Goal: Task Accomplishment & Management: Manage account settings

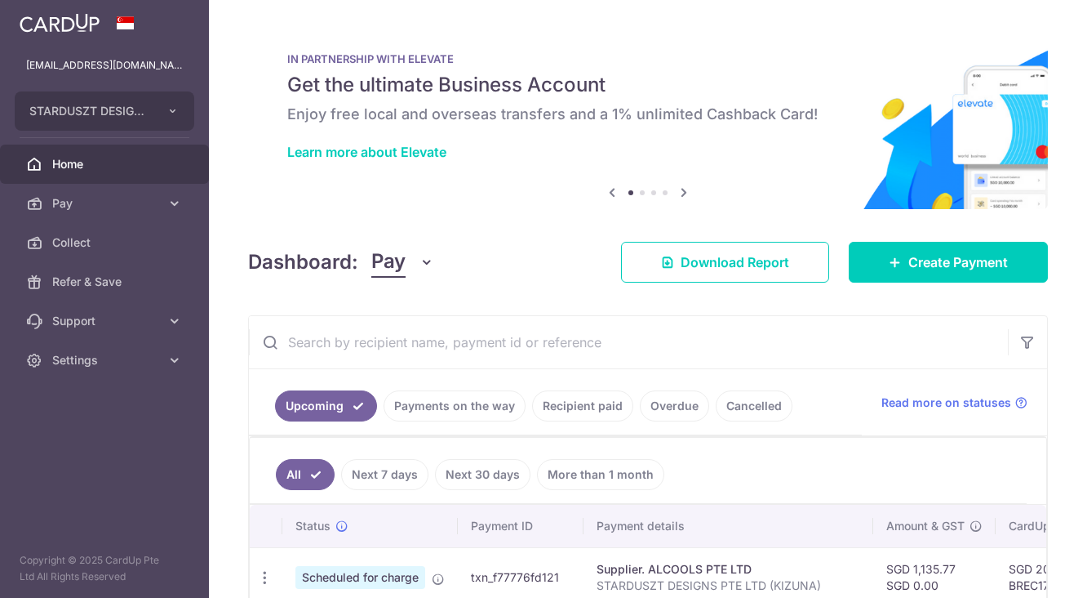
scroll to position [181, 0]
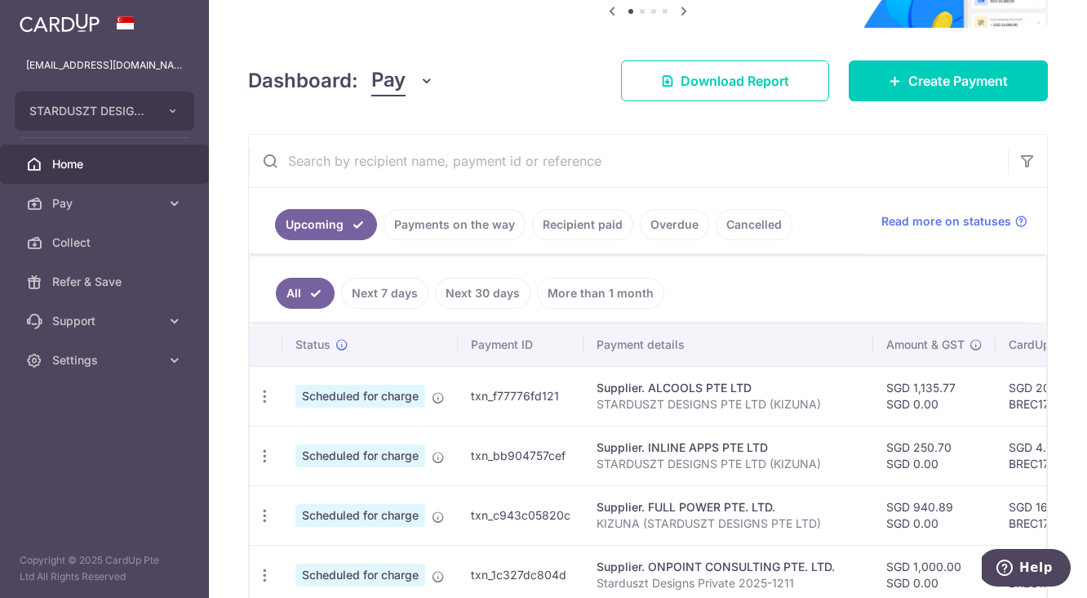
click at [427, 221] on link "Payments on the way" at bounding box center [455, 224] width 142 height 31
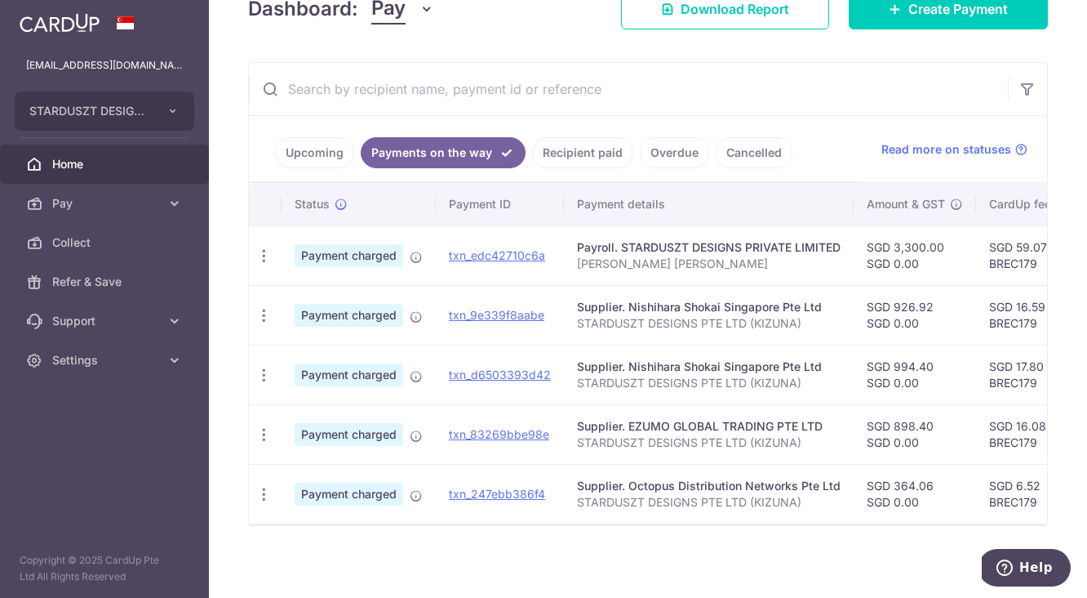
scroll to position [267, 0]
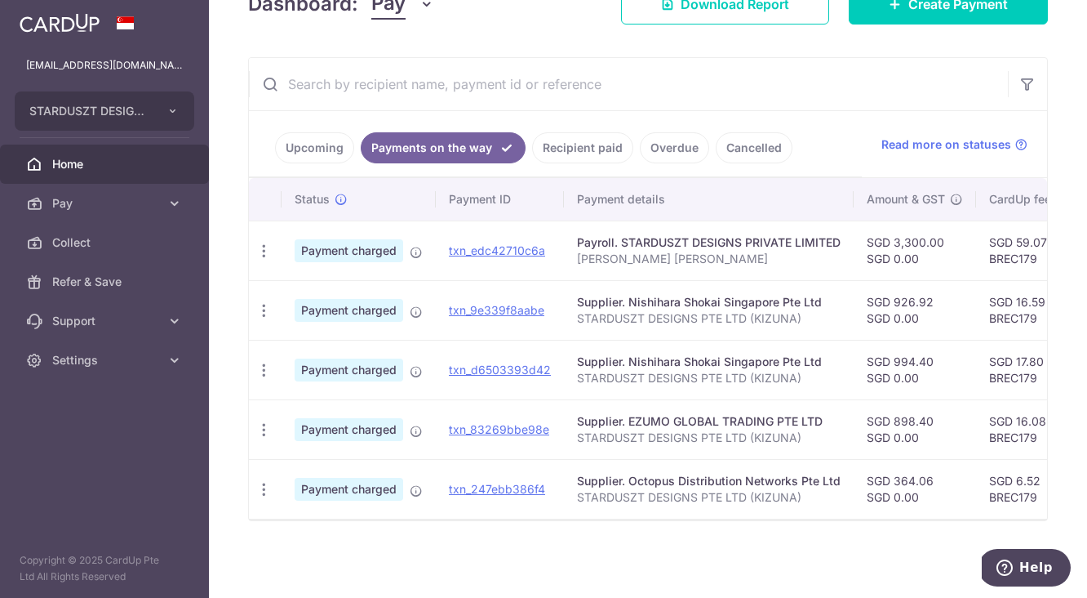
click at [323, 133] on link "Upcoming" at bounding box center [314, 147] width 79 height 31
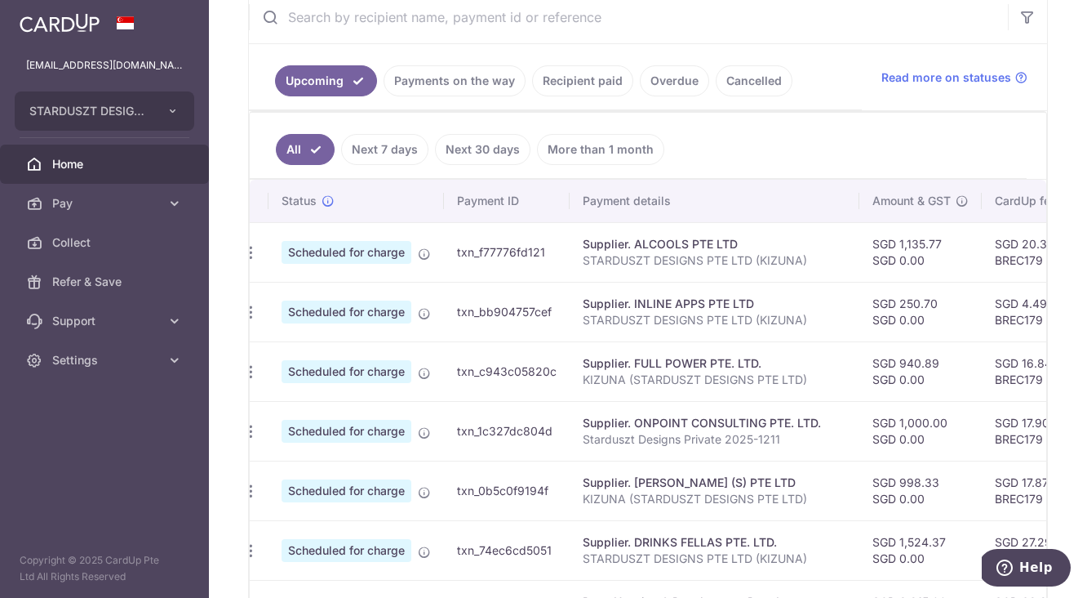
scroll to position [0, 0]
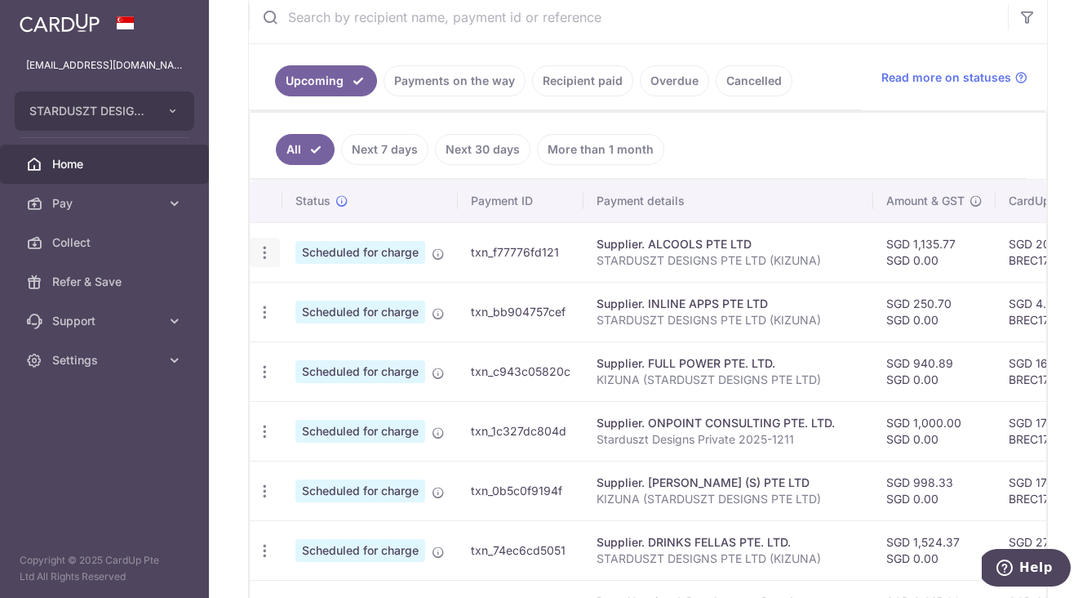
click at [265, 251] on icon "button" at bounding box center [264, 252] width 17 height 17
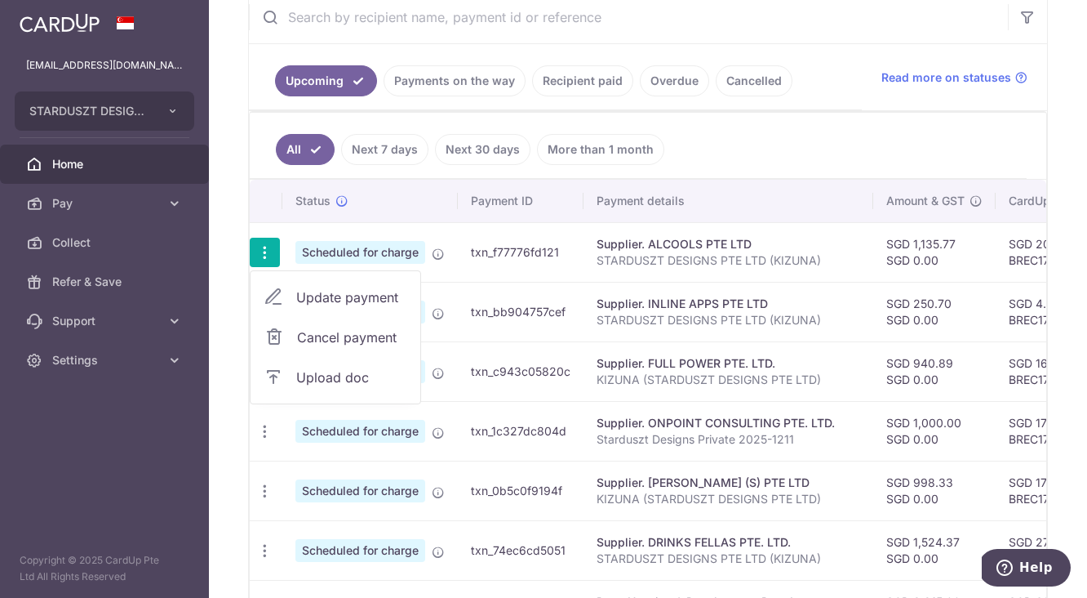
click at [302, 291] on span "Update payment" at bounding box center [351, 297] width 111 height 20
radio input "true"
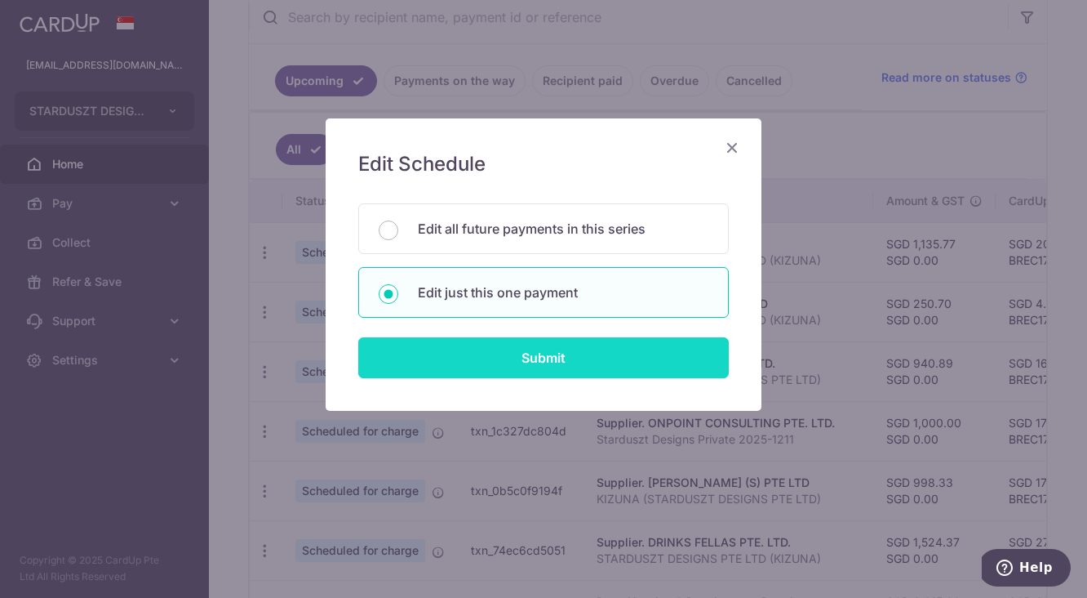
click at [564, 369] on input "Submit" at bounding box center [543, 357] width 371 height 41
radio input "true"
type input "1,135.77"
type input "0.00"
type input "[DATE]"
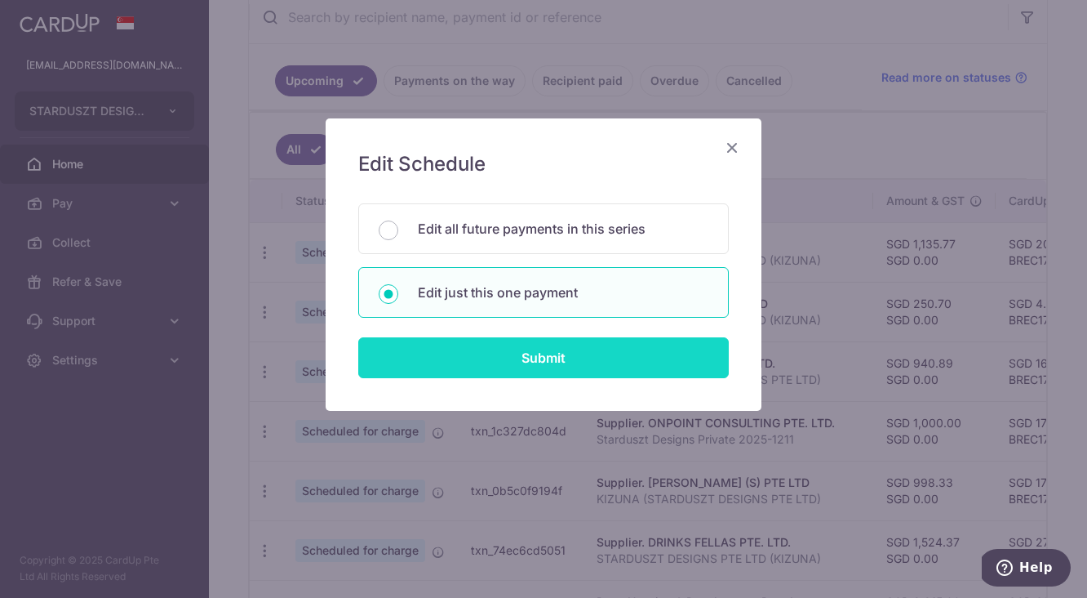
type input "STARDUSZT DESIGNS PTE LTD (KIZUNA)"
type input "BREC179"
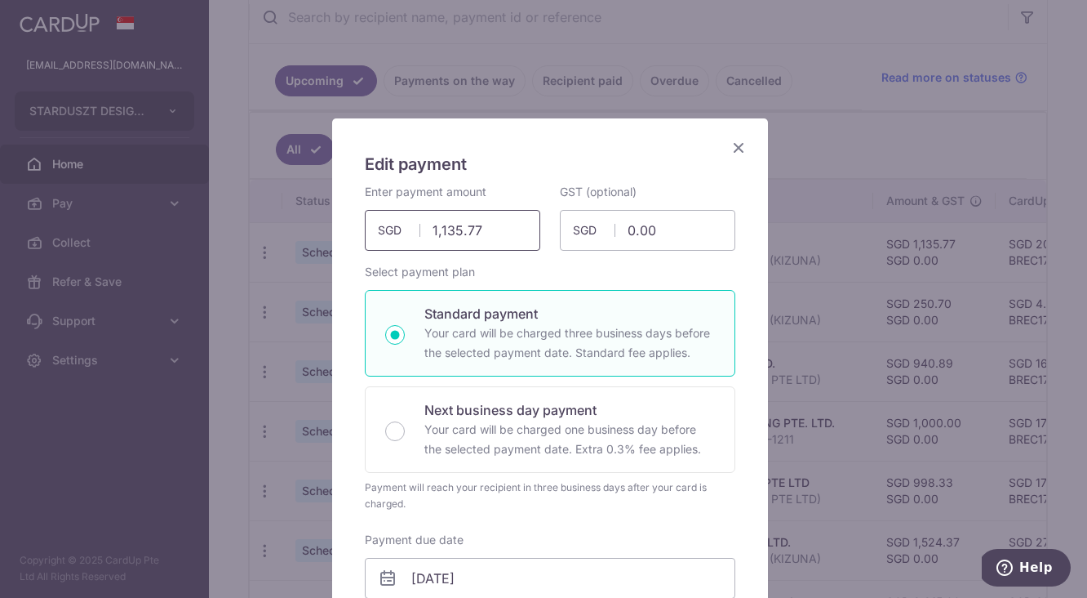
click at [487, 237] on input "1,135.77" at bounding box center [453, 230] width 176 height 41
paste input "724.92"
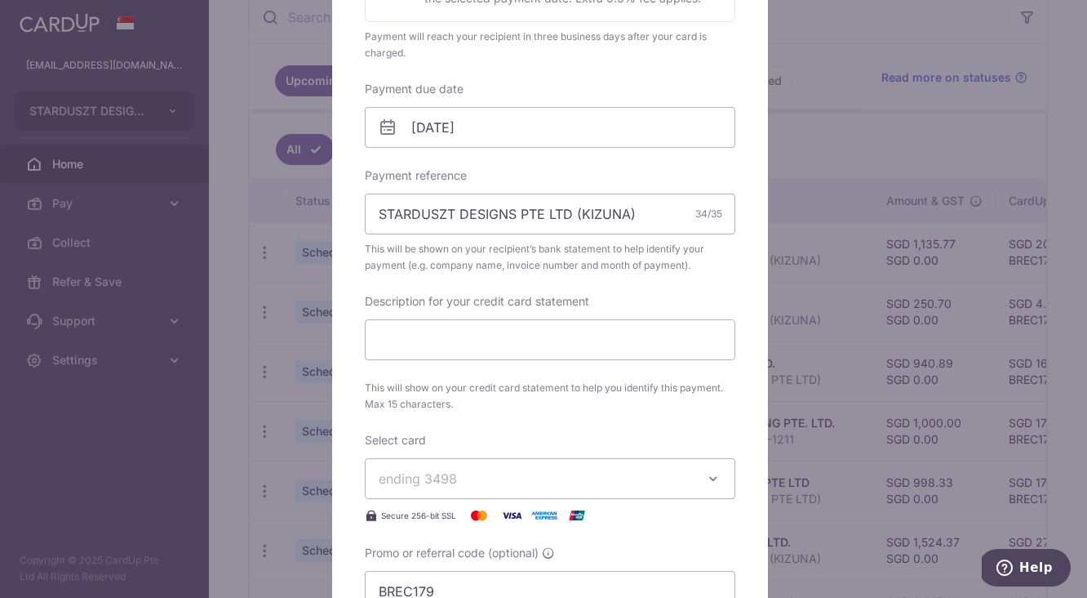
scroll to position [355, 0]
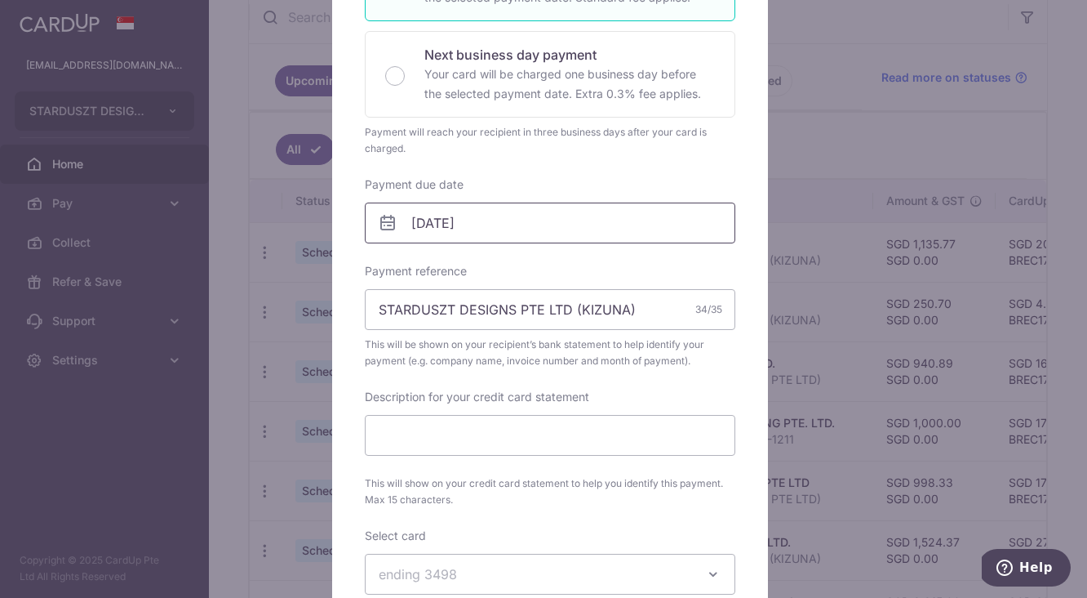
click at [574, 218] on input "[DATE]" at bounding box center [550, 222] width 371 height 41
type input "1,724.92"
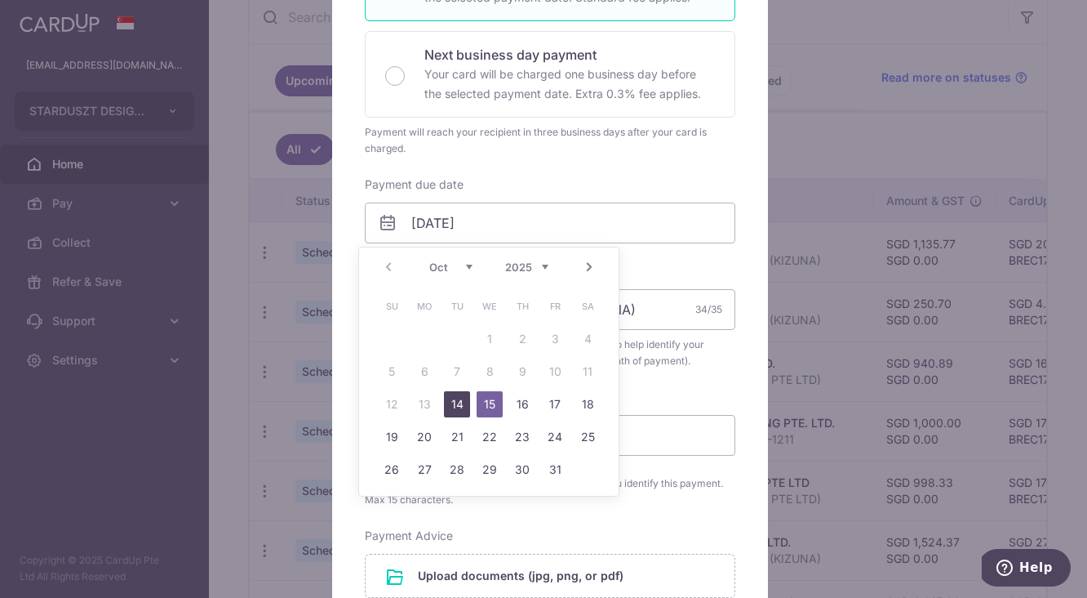
click at [460, 407] on link "14" at bounding box center [457, 404] width 26 height 26
type input "[DATE]"
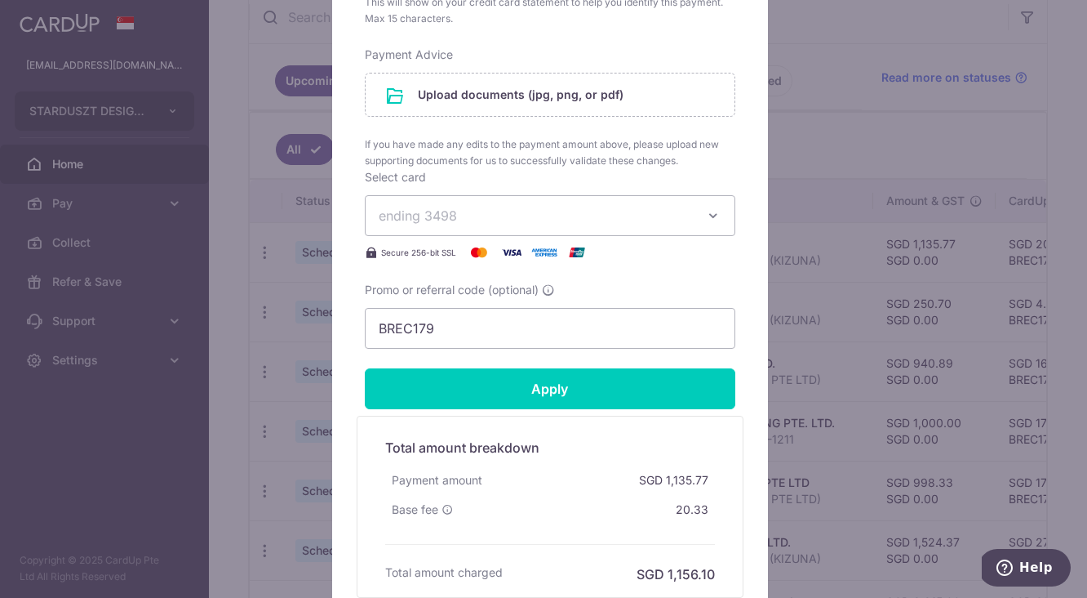
scroll to position [893, 0]
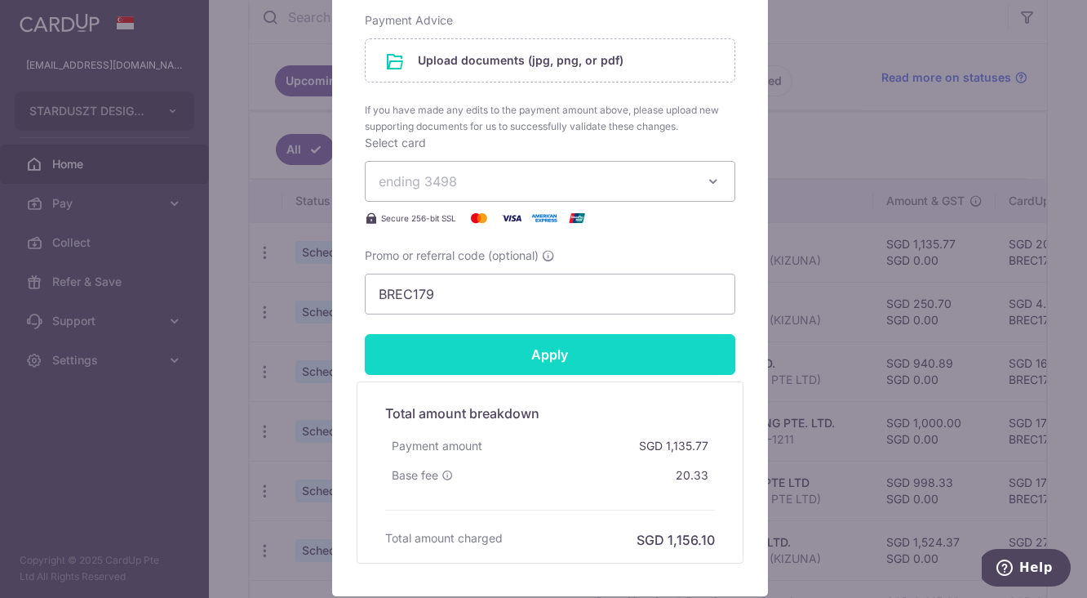
click at [530, 352] on input "Apply" at bounding box center [550, 354] width 371 height 41
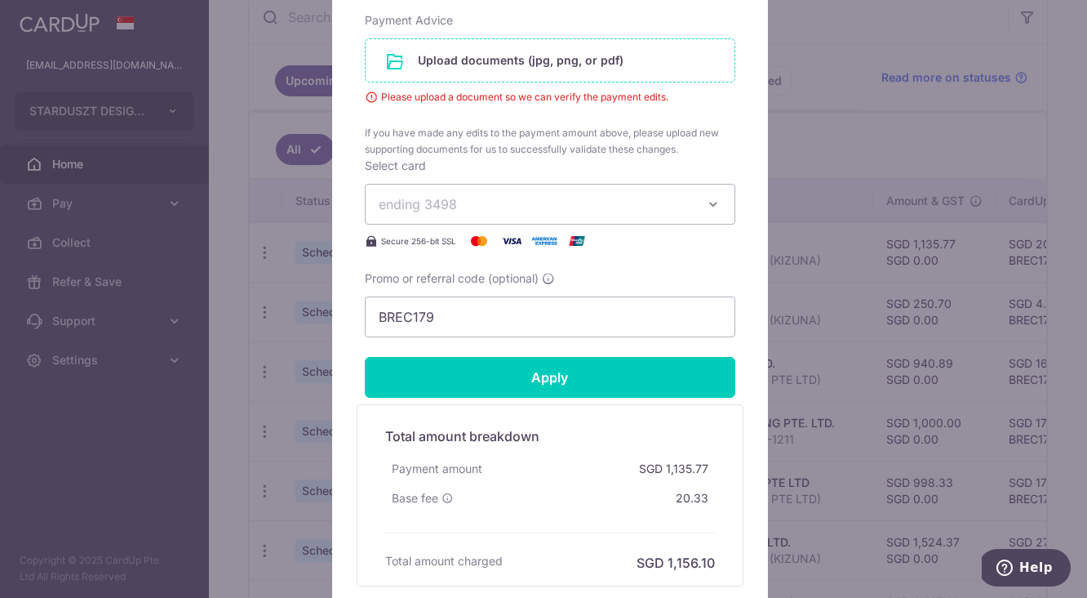
click at [464, 59] on input "file" at bounding box center [550, 60] width 369 height 42
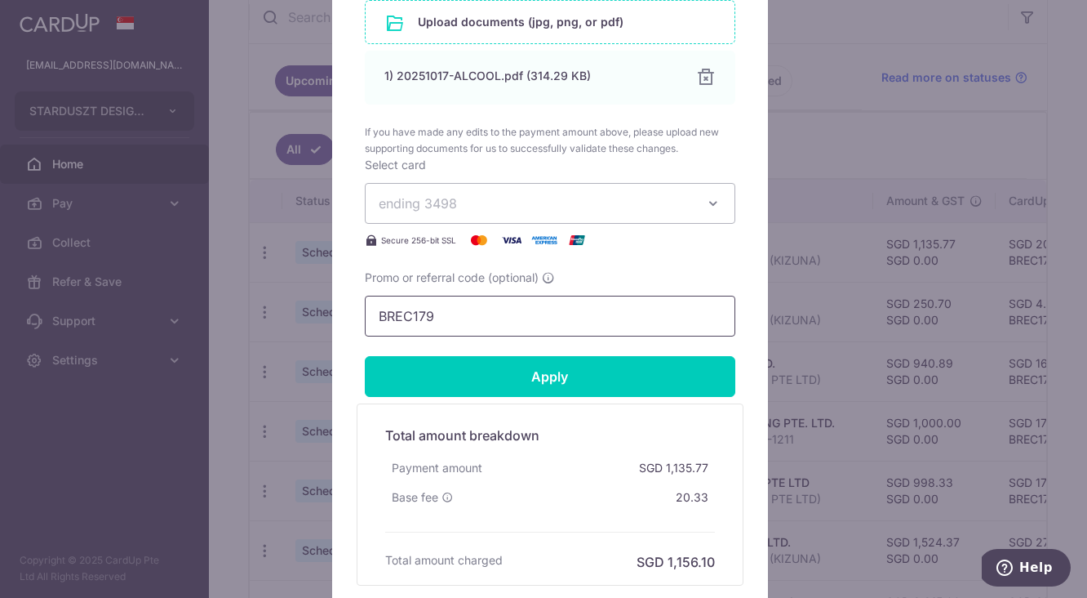
scroll to position [951, 0]
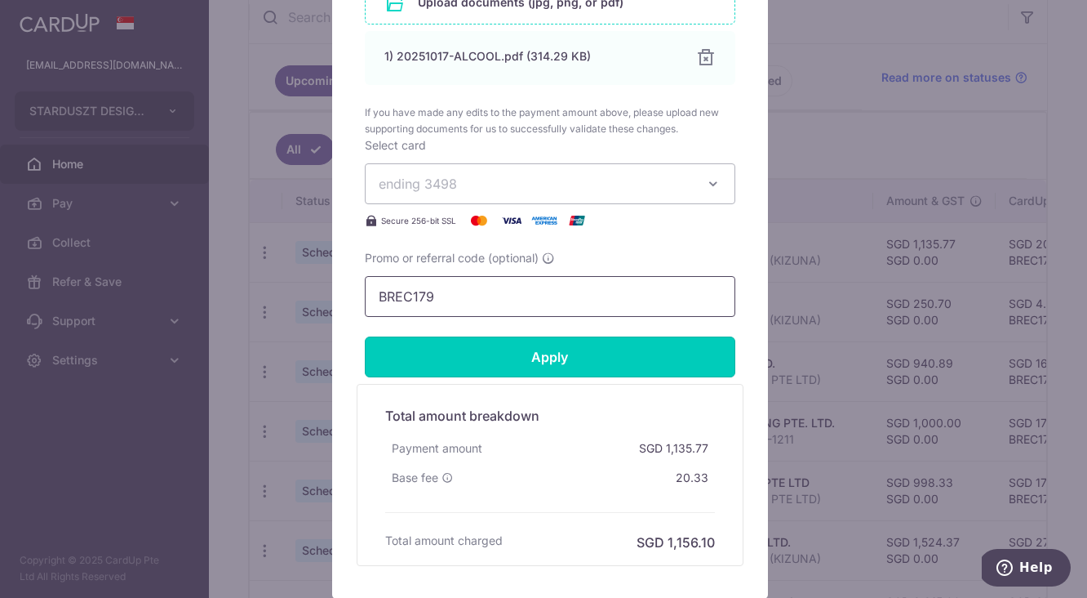
click at [543, 361] on input "Apply" at bounding box center [550, 356] width 371 height 41
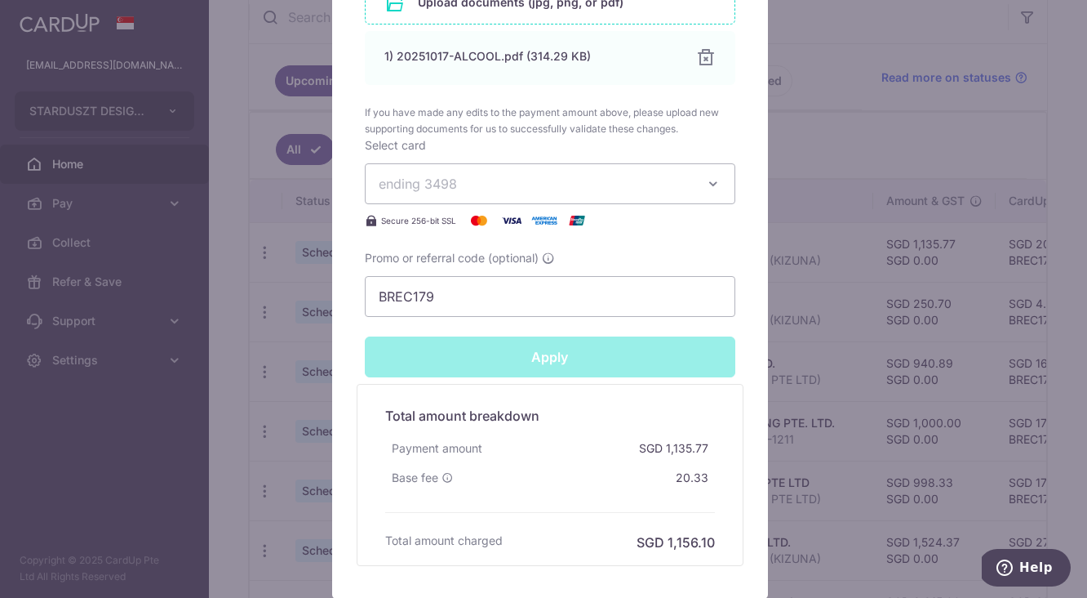
type input "Successfully Applied"
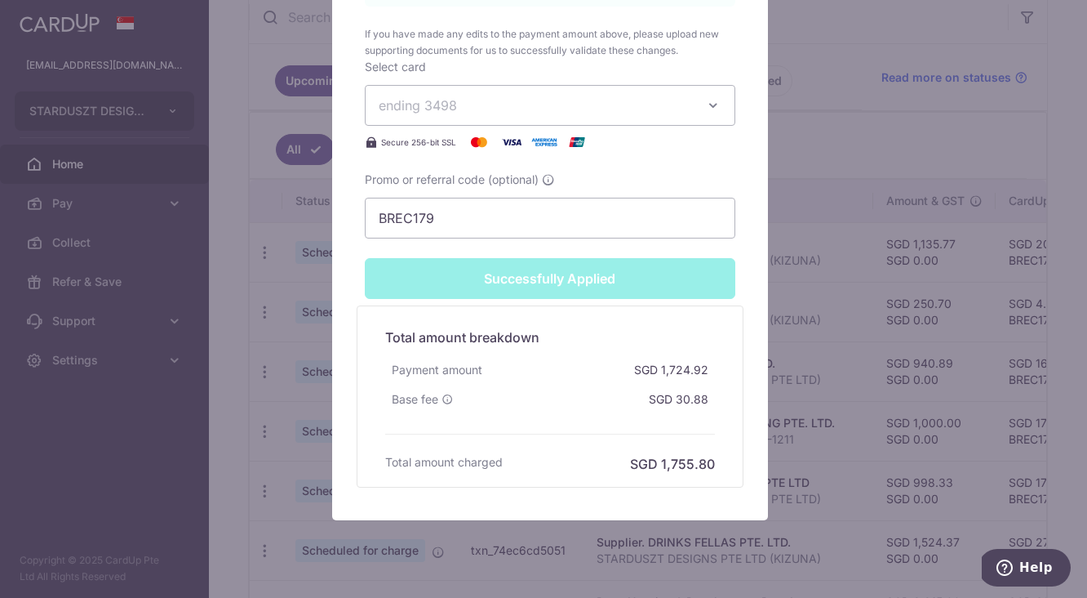
scroll to position [1127, 0]
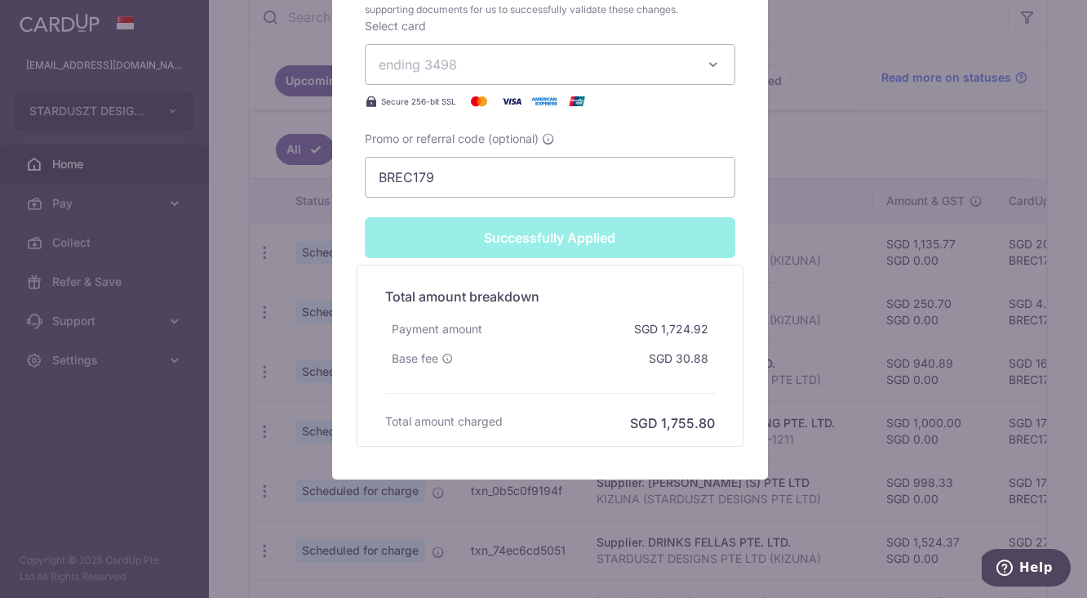
click at [882, 109] on div "Edit payment By clicking apply, you will make changes to all payments to ALCOOL…" at bounding box center [543, 299] width 1087 height 598
